Goal: Transaction & Acquisition: Purchase product/service

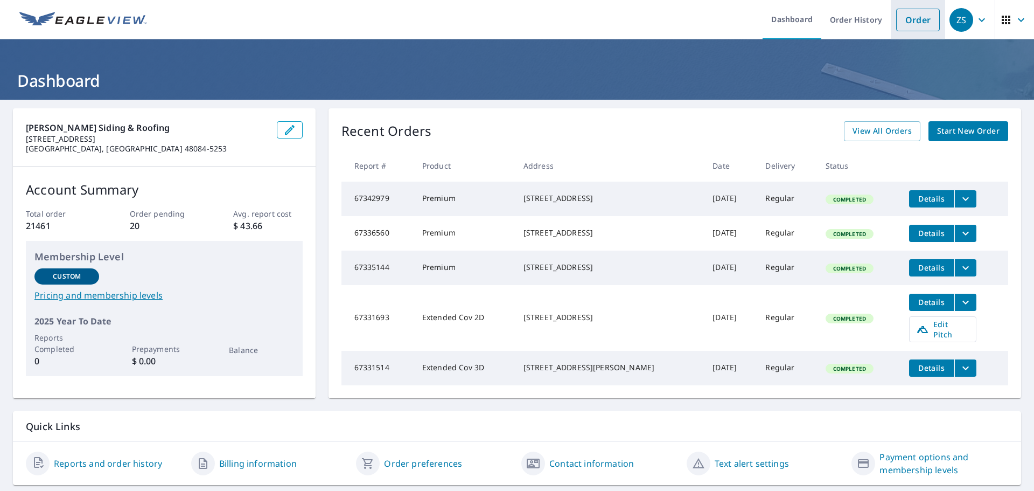
click at [906, 16] on link "Order" at bounding box center [918, 20] width 44 height 23
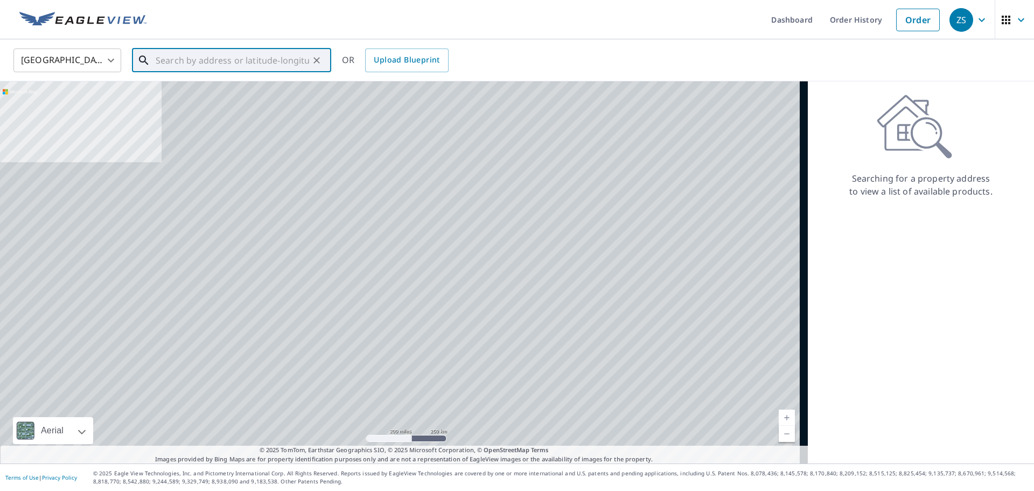
paste input "[STREET_ADDRESS]"
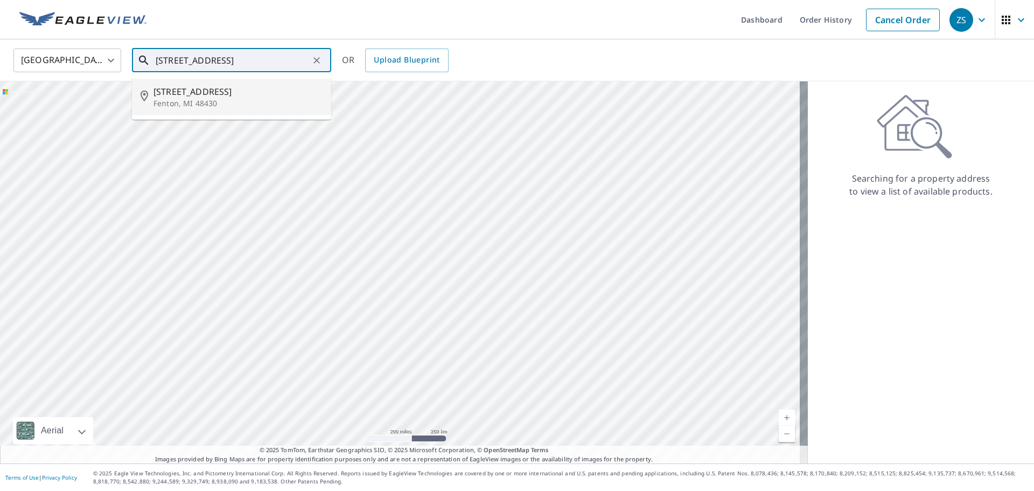
click at [262, 101] on p "Fenton, MI 48430" at bounding box center [237, 103] width 169 height 11
type input "[STREET_ADDRESS]"
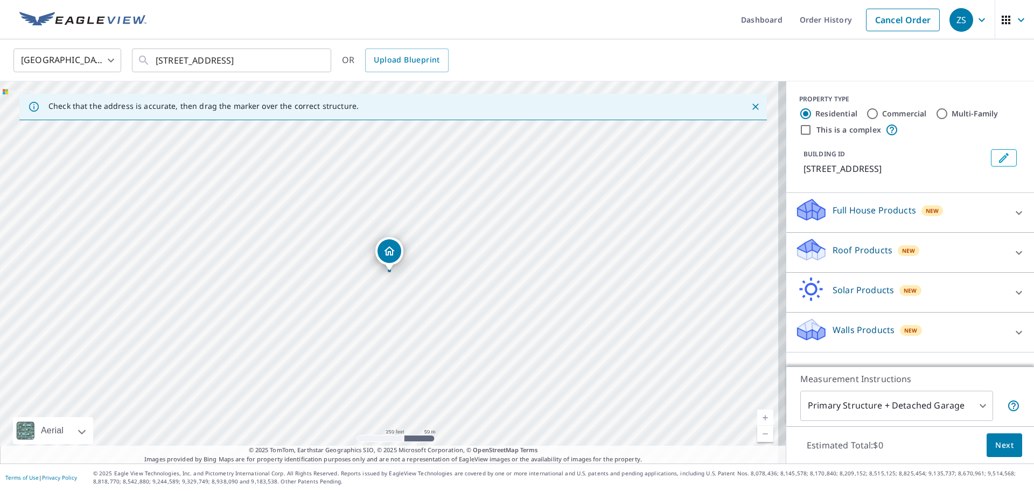
click at [859, 249] on p "Roof Products" at bounding box center [863, 249] width 60 height 13
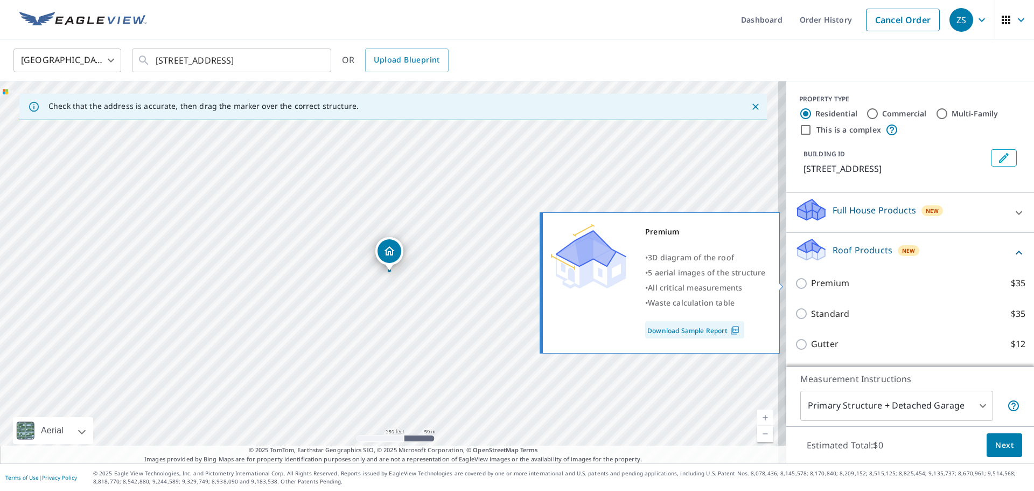
click at [795, 288] on input "Premium $35" at bounding box center [803, 283] width 16 height 13
checkbox input "true"
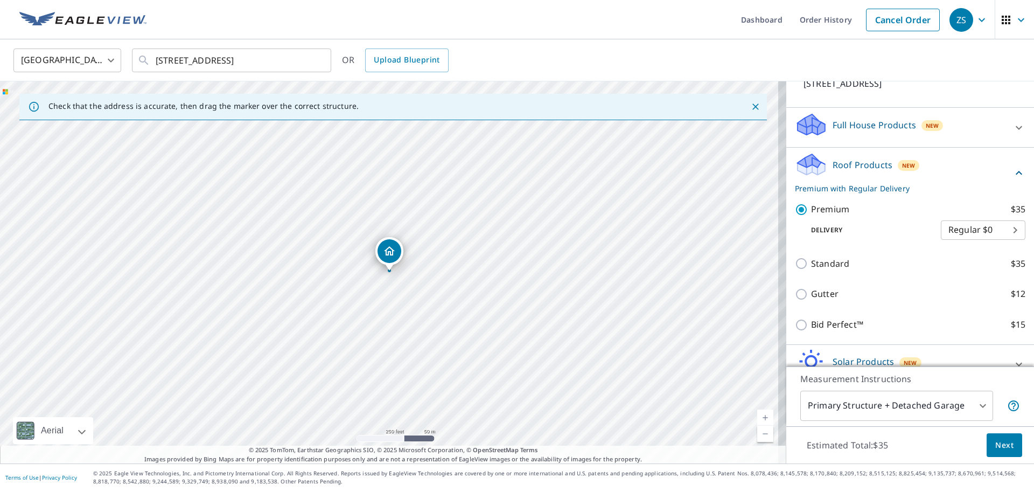
scroll to position [143, 0]
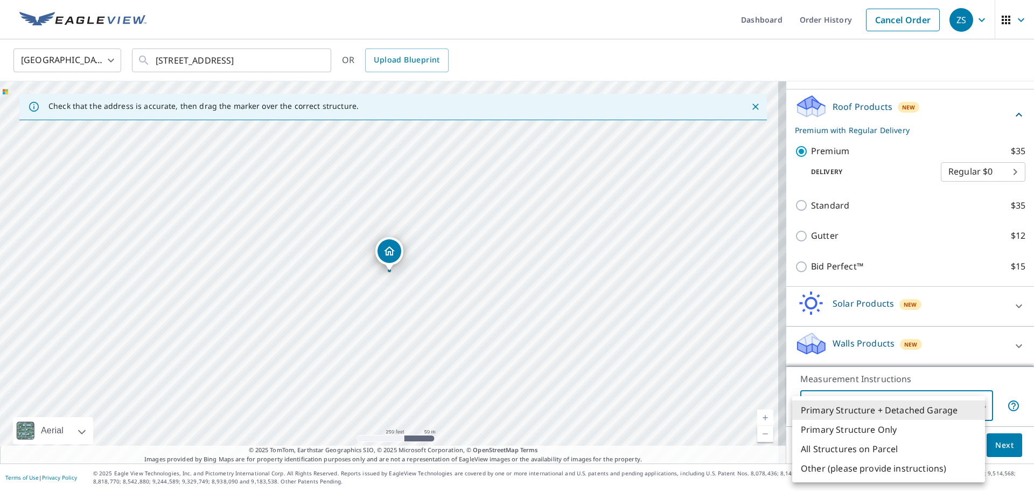
click at [896, 412] on body "ZS ZS Dashboard Order History Cancel Order ZS [GEOGRAPHIC_DATA] US ​ [STREET_AD…" at bounding box center [517, 245] width 1034 height 491
click at [891, 452] on li "All Structures on Parcel" at bounding box center [888, 448] width 193 height 19
type input "3"
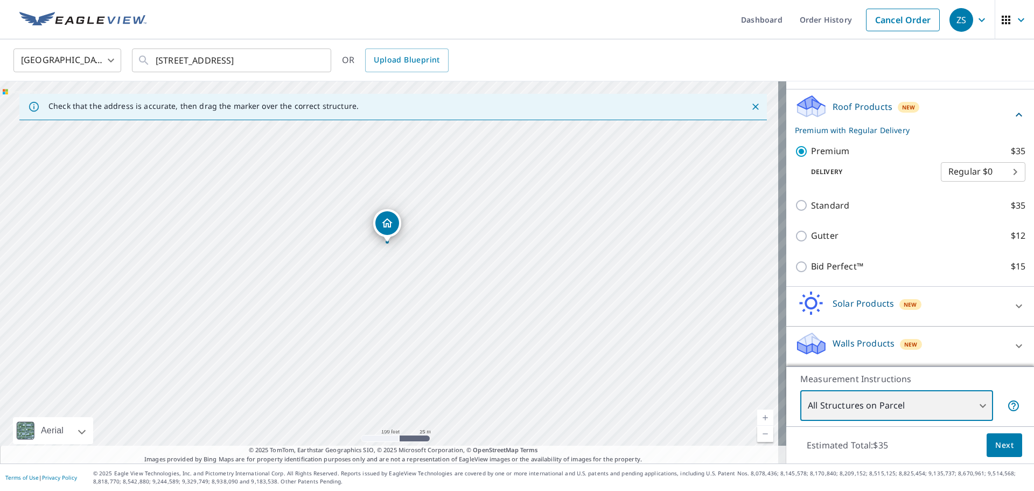
drag, startPoint x: 428, startPoint y: 299, endPoint x: 525, endPoint y: 300, distance: 96.9
click at [525, 300] on div "[STREET_ADDRESS]" at bounding box center [393, 272] width 786 height 382
drag, startPoint x: 431, startPoint y: 257, endPoint x: 443, endPoint y: 293, distance: 38.0
click at [443, 293] on div "[STREET_ADDRESS]" at bounding box center [393, 272] width 786 height 382
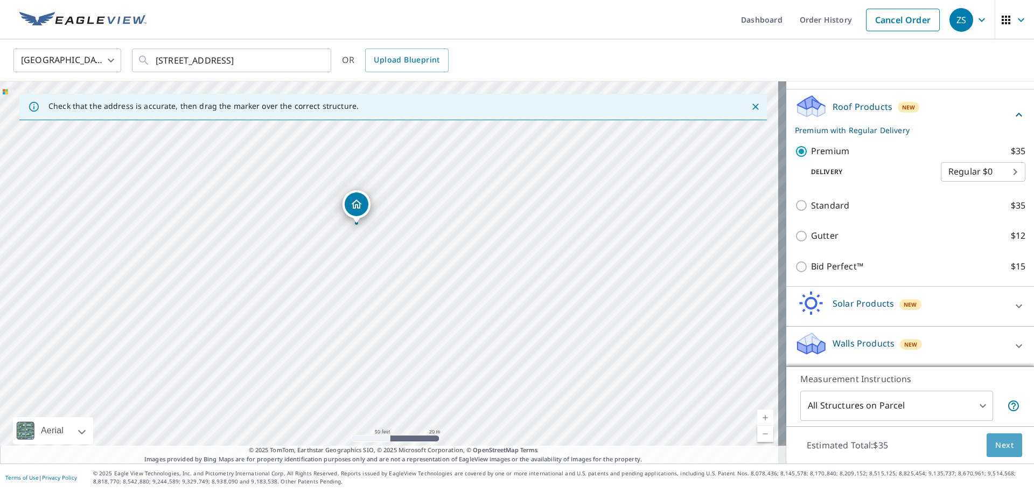
click at [998, 447] on span "Next" at bounding box center [1004, 444] width 18 height 13
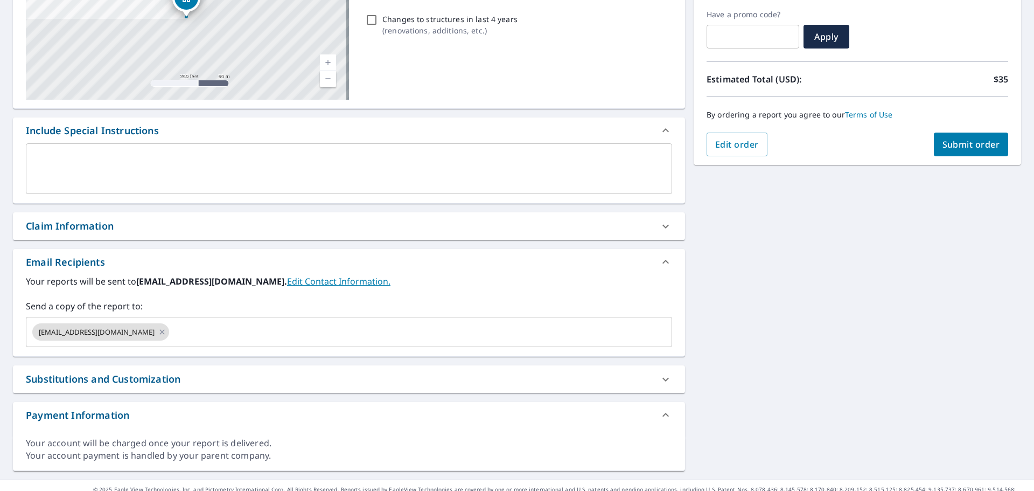
scroll to position [179, 0]
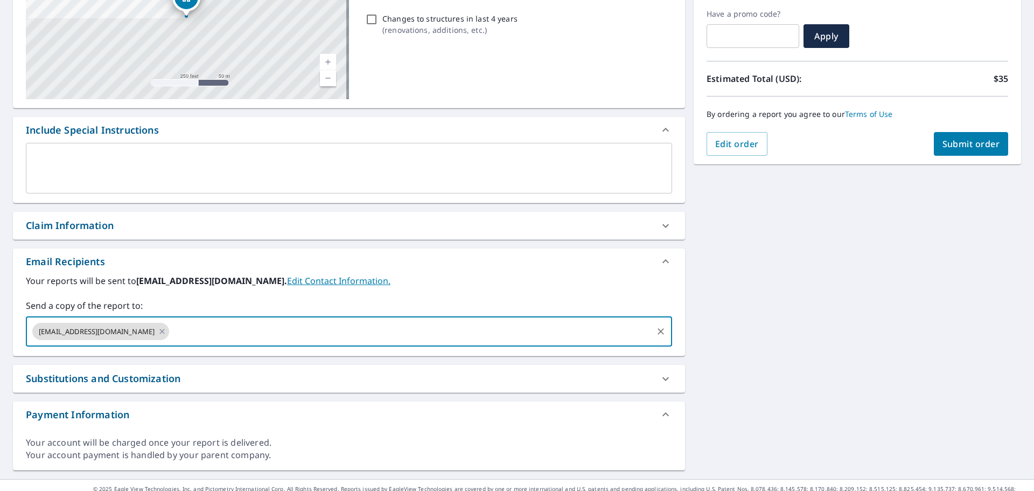
click at [219, 332] on input "text" at bounding box center [411, 331] width 480 height 20
type input "[EMAIL_ADDRESS][DOMAIN_NAME]"
checkbox input "true"
type input "N"
type input "[EMAIL_ADDRESS][DOMAIN_NAME]"
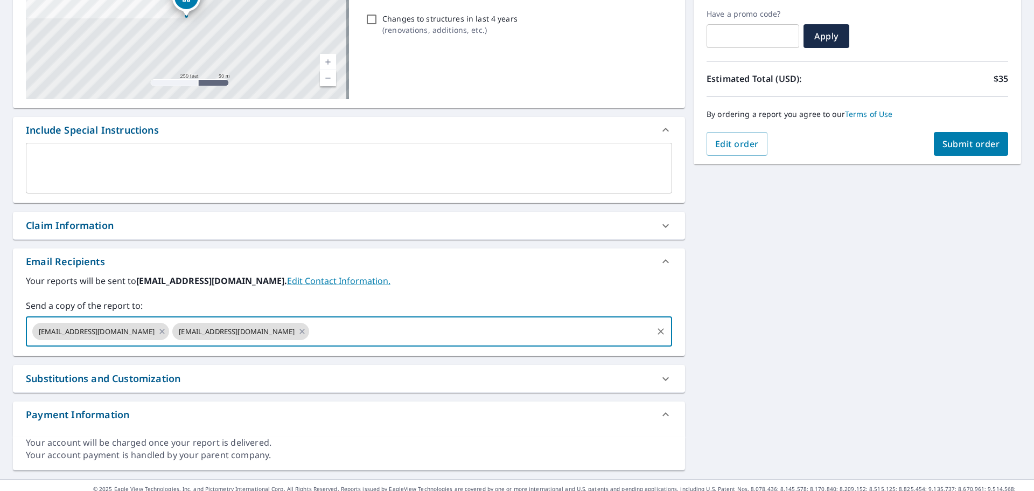
click at [901, 282] on div "[STREET_ADDRESS] A standard road map Aerial A detailed look from above Labels L…" at bounding box center [517, 199] width 1034 height 558
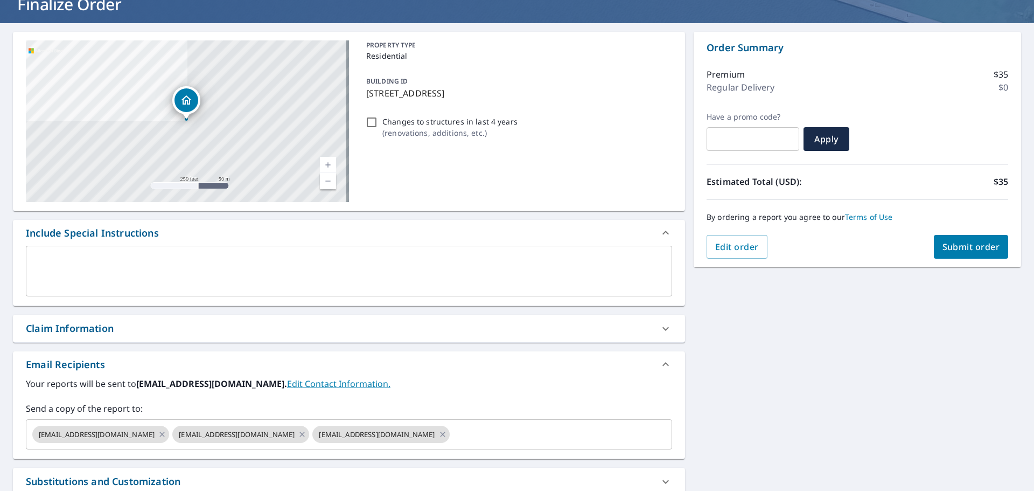
scroll to position [0, 0]
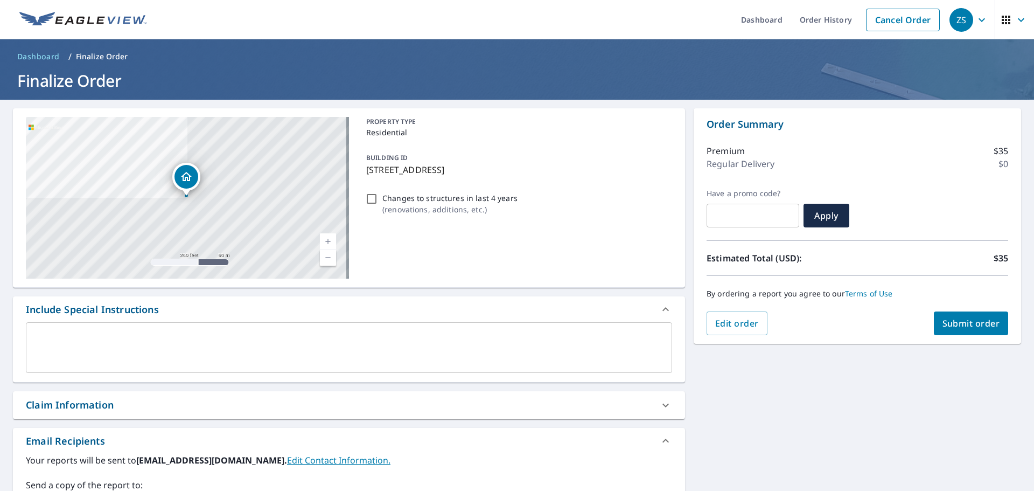
click at [976, 320] on span "Submit order" at bounding box center [971, 323] width 58 height 12
checkbox input "true"
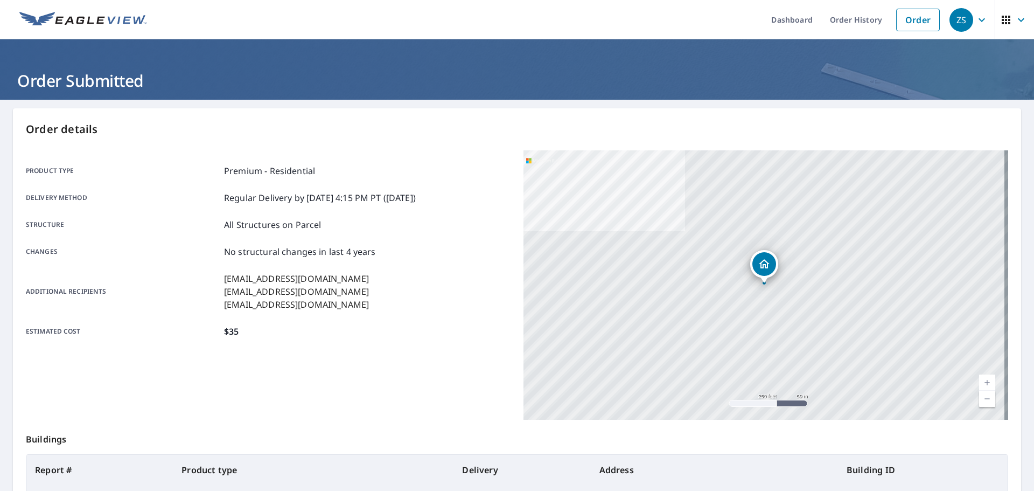
click at [975, 24] on icon "button" at bounding box center [981, 19] width 13 height 13
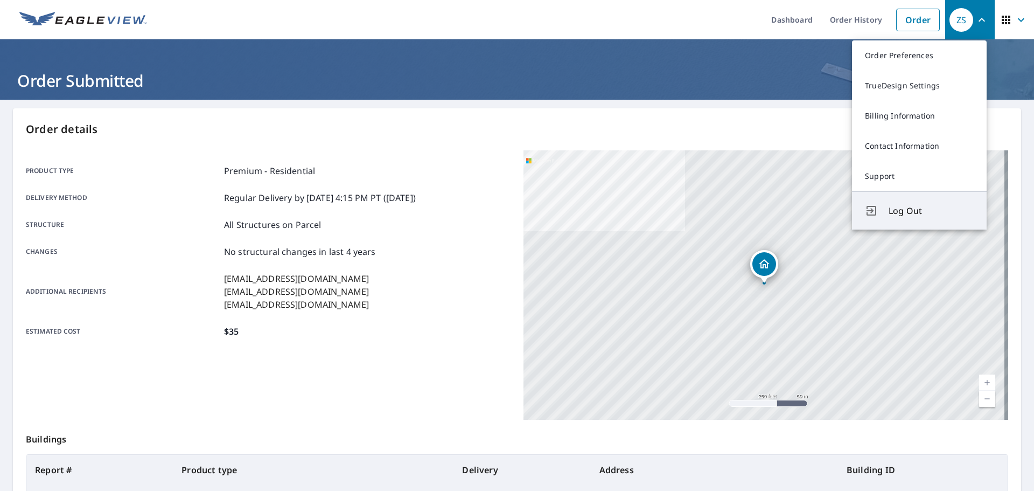
click at [893, 215] on span "Log Out" at bounding box center [931, 210] width 85 height 13
